Goal: Task Accomplishment & Management: Use online tool/utility

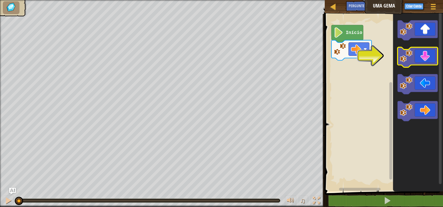
click at [410, 63] on icon "Espaço de trabalho do Blockly" at bounding box center [418, 57] width 40 height 20
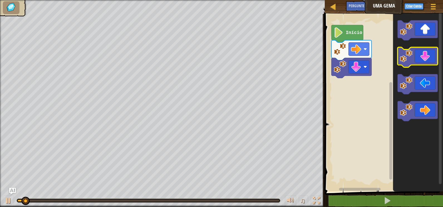
click at [410, 62] on icon "Espaço de trabalho do Blockly" at bounding box center [418, 57] width 40 height 20
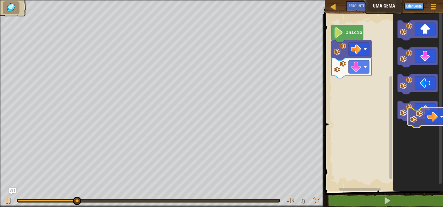
click at [427, 115] on icon "Espaço de trabalho do Blockly" at bounding box center [418, 111] width 40 height 20
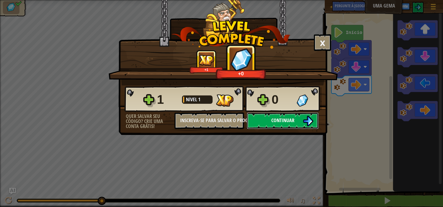
click at [272, 114] on button "Continuar" at bounding box center [283, 120] width 72 height 17
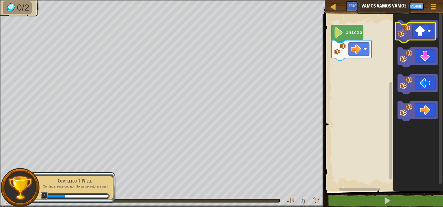
click at [420, 31] on icon "Espaço de trabalho do Blockly" at bounding box center [418, 30] width 40 height 20
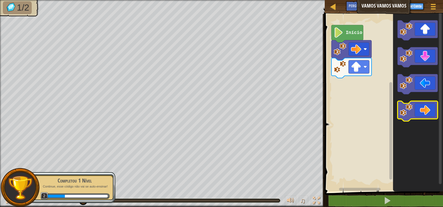
click at [424, 109] on icon "Espaço de trabalho do Blockly" at bounding box center [418, 111] width 40 height 20
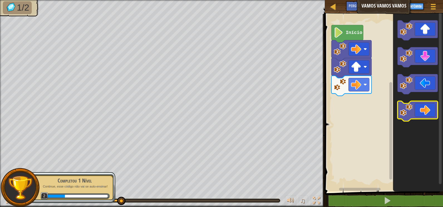
click at [425, 110] on icon "Espaço de trabalho do Blockly" at bounding box center [418, 111] width 40 height 20
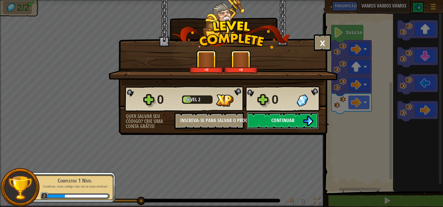
drag, startPoint x: 316, startPoint y: 113, endPoint x: 316, endPoint y: 116, distance: 3.3
click at [316, 116] on button "Continuar" at bounding box center [283, 120] width 72 height 17
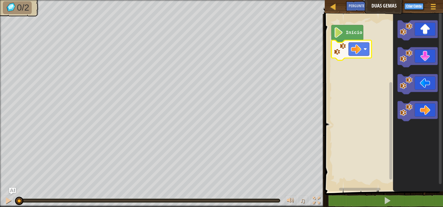
click at [351, 46] on image "Espaço de trabalho do Blockly" at bounding box center [356, 49] width 10 height 10
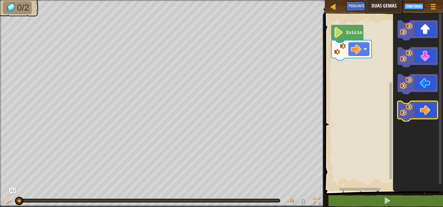
click at [410, 118] on icon "Espaço de trabalho do Blockly" at bounding box center [418, 111] width 40 height 20
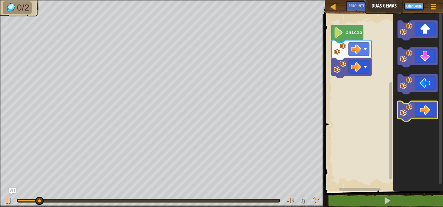
click at [410, 116] on image "Espaço de trabalho do Blockly" at bounding box center [406, 110] width 13 height 13
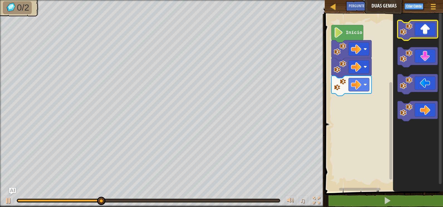
click at [410, 36] on icon "Espaço de trabalho do Blockly" at bounding box center [418, 30] width 40 height 20
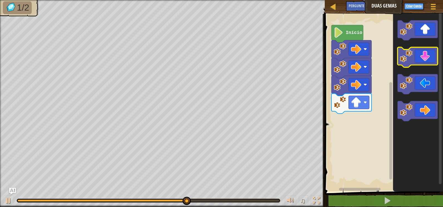
click at [407, 62] on image "Espaço de trabalho do Blockly" at bounding box center [406, 56] width 13 height 13
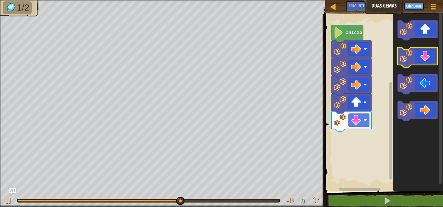
click at [407, 62] on image "Espaço de trabalho do Blockly" at bounding box center [406, 56] width 13 height 13
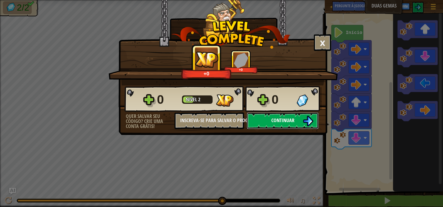
click at [308, 122] on img at bounding box center [308, 121] width 11 height 11
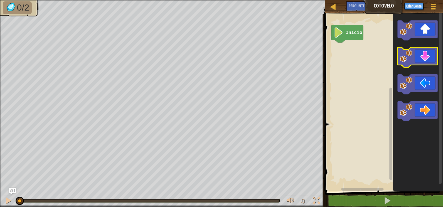
click at [416, 55] on icon "Espaço de trabalho do Blockly" at bounding box center [418, 57] width 40 height 20
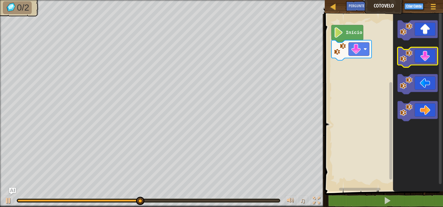
click at [413, 54] on icon "Espaço de trabalho do Blockly" at bounding box center [418, 57] width 40 height 20
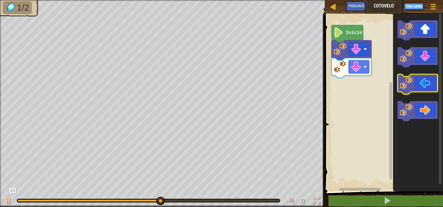
click at [402, 91] on icon "Espaço de trabalho do Blockly" at bounding box center [418, 84] width 40 height 20
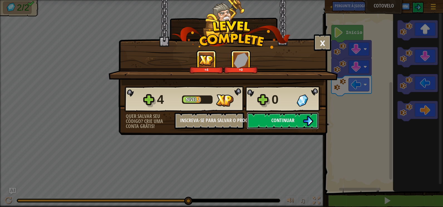
click at [266, 114] on button "Continuar" at bounding box center [283, 120] width 72 height 17
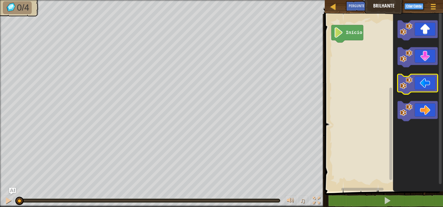
click at [425, 90] on icon "Espaço de trabalho do Blockly" at bounding box center [418, 84] width 40 height 20
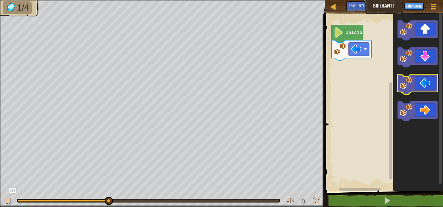
click at [416, 88] on icon "Espaço de trabalho do Blockly" at bounding box center [418, 84] width 40 height 20
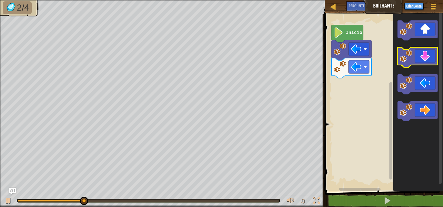
click at [411, 57] on image "Espaço de trabalho do Blockly" at bounding box center [406, 56] width 13 height 13
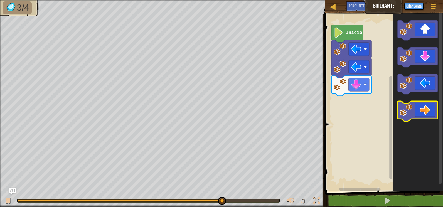
click at [428, 103] on icon "Espaço de trabalho do Blockly" at bounding box center [418, 111] width 40 height 20
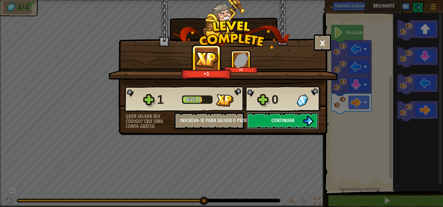
click at [260, 122] on button "Continuar" at bounding box center [283, 120] width 72 height 17
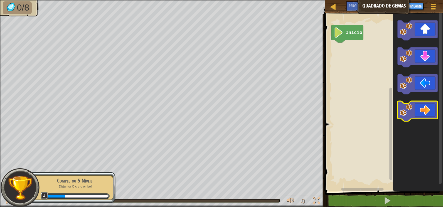
click at [419, 114] on icon "Espaço de trabalho do Blockly" at bounding box center [418, 111] width 40 height 20
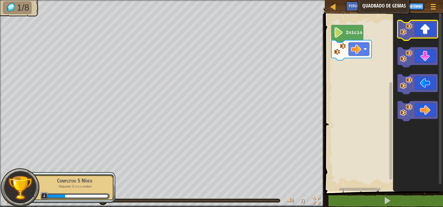
click at [401, 36] on icon "Espaço de trabalho do Blockly" at bounding box center [418, 30] width 40 height 20
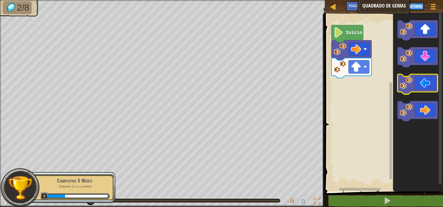
click at [415, 78] on icon "Espaço de trabalho do Blockly" at bounding box center [418, 84] width 40 height 20
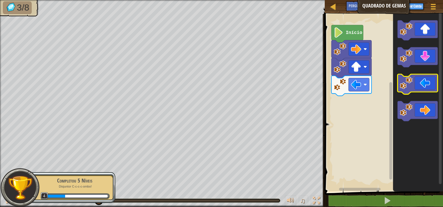
click at [414, 86] on icon "Espaço de trabalho do Blockly" at bounding box center [418, 84] width 40 height 20
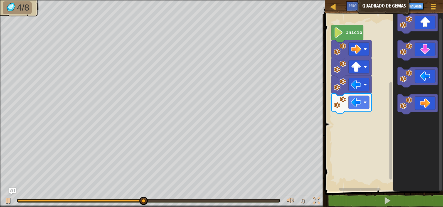
click at [403, 26] on icon "Espaço de trabalho do Blockly" at bounding box center [418, 101] width 50 height 180
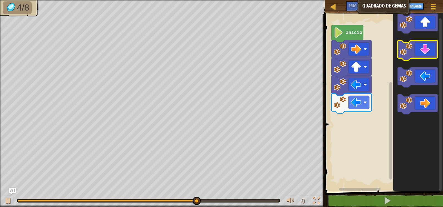
click at [406, 51] on image "Espaço de trabalho do Blockly" at bounding box center [406, 49] width 13 height 13
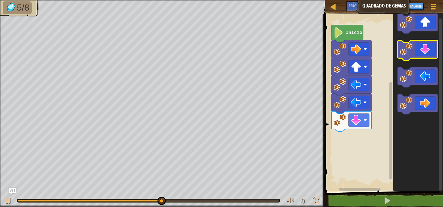
click at [404, 58] on icon "Espaço de trabalho do Blockly" at bounding box center [418, 50] width 40 height 20
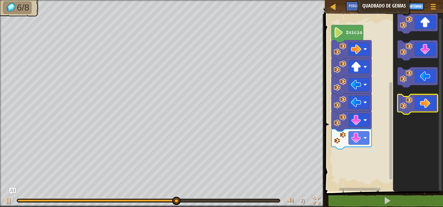
click at [410, 97] on image "Espaço de trabalho do Blockly" at bounding box center [406, 103] width 13 height 13
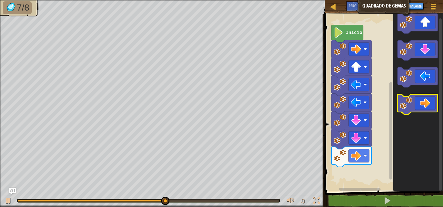
click at [410, 97] on image "Espaço de trabalho do Blockly" at bounding box center [406, 103] width 13 height 13
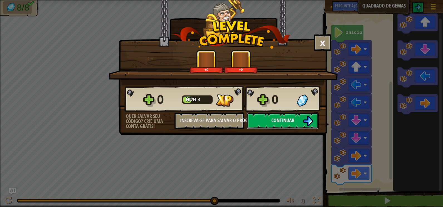
click at [294, 121] on span "Continuar" at bounding box center [282, 120] width 23 height 7
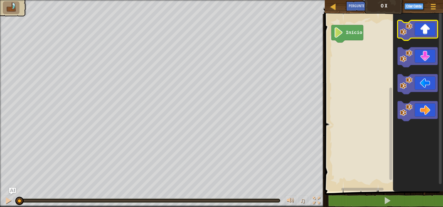
click at [404, 26] on image "Espaço de trabalho do Blockly" at bounding box center [406, 29] width 13 height 13
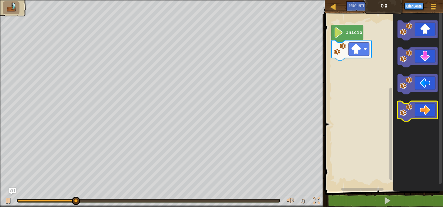
click at [430, 106] on icon "Espaço de trabalho do Blockly" at bounding box center [418, 111] width 40 height 20
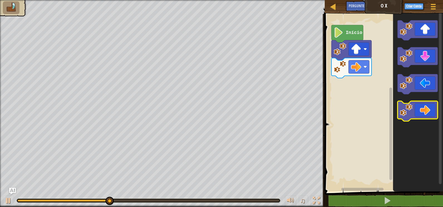
click at [430, 105] on icon "Espaço de trabalho do Blockly" at bounding box center [418, 111] width 40 height 20
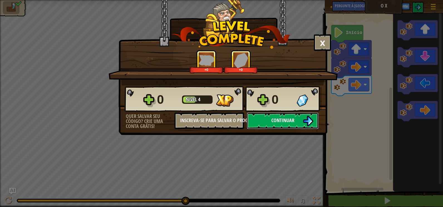
click at [272, 122] on span "Continuar" at bounding box center [282, 120] width 23 height 7
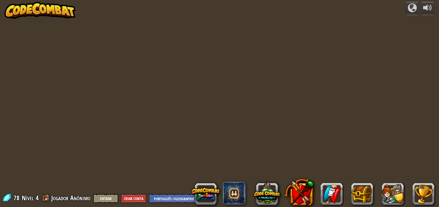
select select "pt-BR"
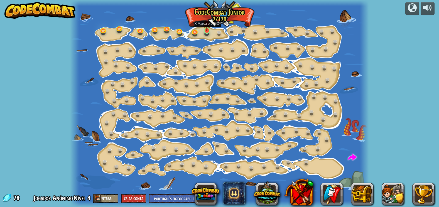
click at [205, 29] on img at bounding box center [206, 22] width 7 height 17
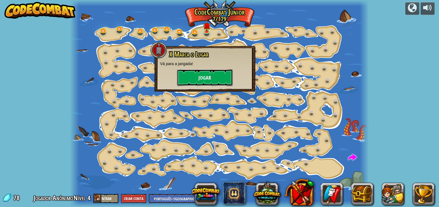
click at [200, 72] on button "Jogar" at bounding box center [205, 77] width 56 height 17
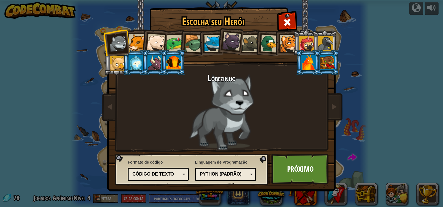
click at [136, 45] on div at bounding box center [137, 42] width 17 height 17
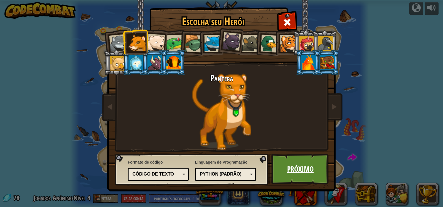
click at [303, 170] on link "Próximo" at bounding box center [300, 169] width 58 height 31
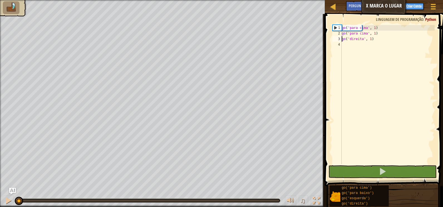
type textarea "go('up', 1)"
click at [410, 19] on span "Linguagem de programação" at bounding box center [399, 19] width 47 height 5
click at [435, 7] on span at bounding box center [433, 6] width 5 height 1
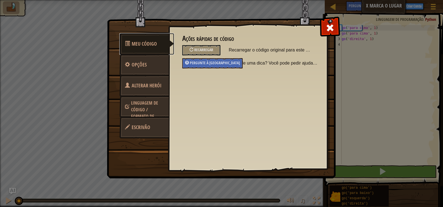
click at [148, 42] on span "Meu código" at bounding box center [144, 43] width 25 height 7
click at [210, 50] on span "Recarregar" at bounding box center [203, 49] width 19 height 5
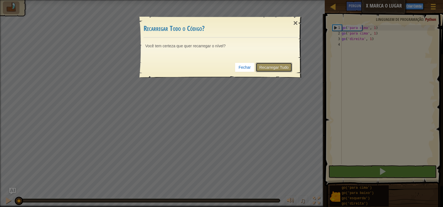
click at [278, 67] on link "Recarregar Tudo" at bounding box center [274, 67] width 36 height 9
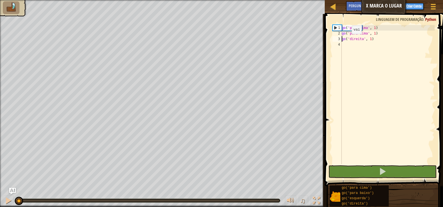
type textarea "go('up', 1)"
click at [427, 19] on span "Python" at bounding box center [430, 19] width 11 height 5
click at [325, 6] on div "Mapa X Marca o Lugar Menu do Jogo Criar Conta Pergunte à IA" at bounding box center [384, 7] width 118 height 14
click at [333, 4] on div at bounding box center [333, 6] width 7 height 7
select select "pt-BR"
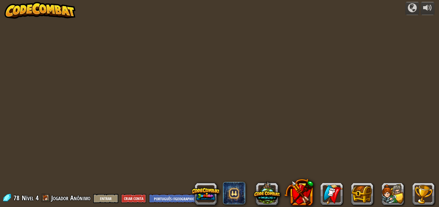
select select "pt-BR"
